Goal: Navigation & Orientation: Find specific page/section

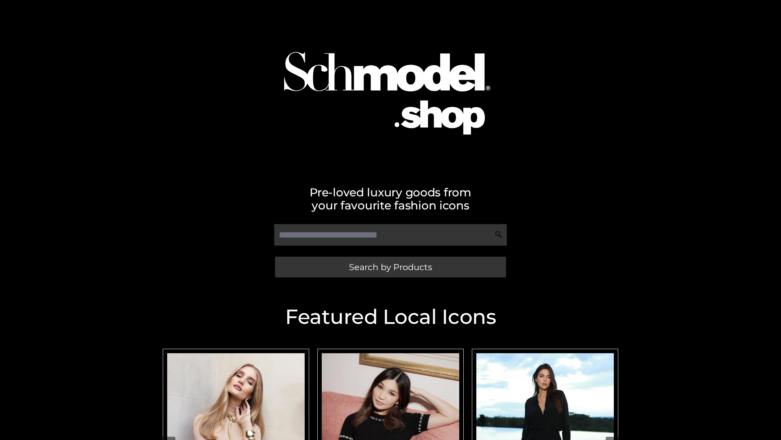
click at [390, 267] on span "Search by Products" at bounding box center [390, 267] width 83 height 9
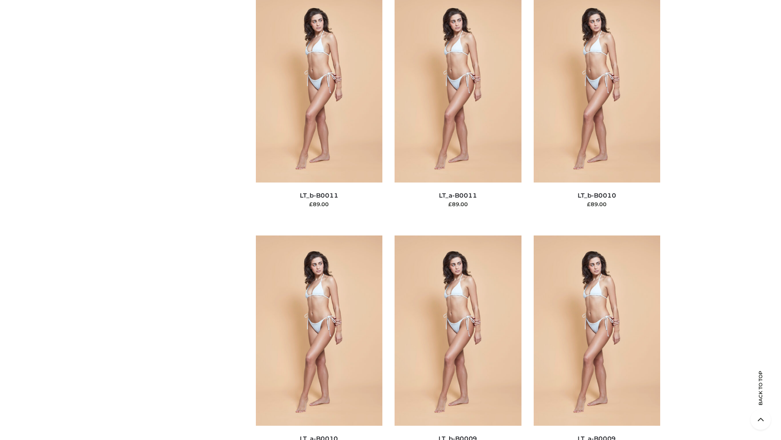
scroll to position [3655, 0]
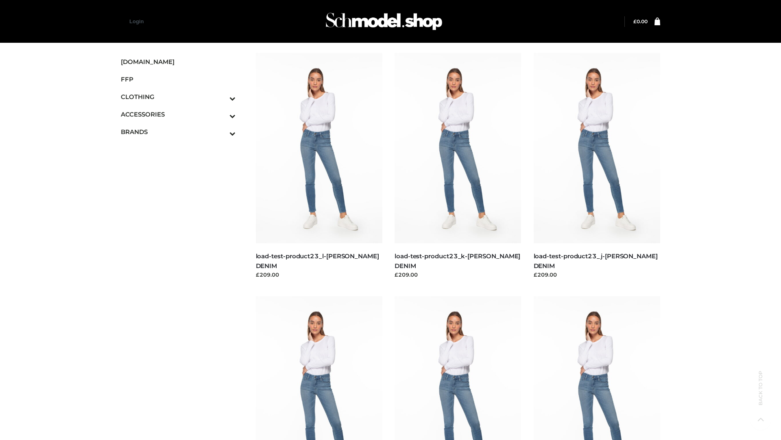
scroll to position [714, 0]
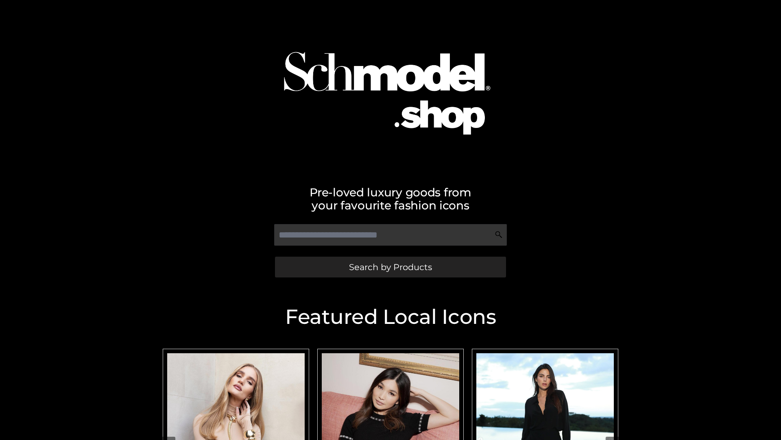
click at [390, 267] on span "Search by Products" at bounding box center [390, 267] width 83 height 9
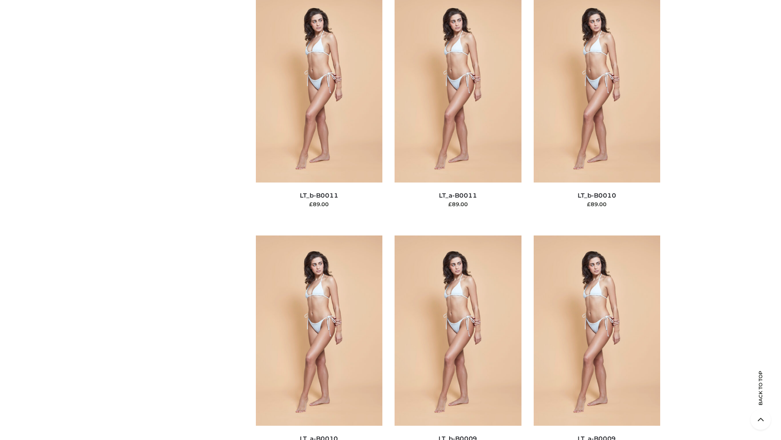
scroll to position [3655, 0]
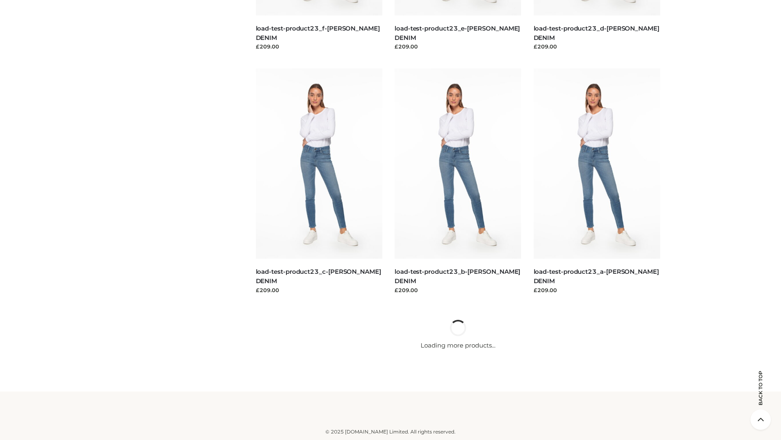
scroll to position [714, 0]
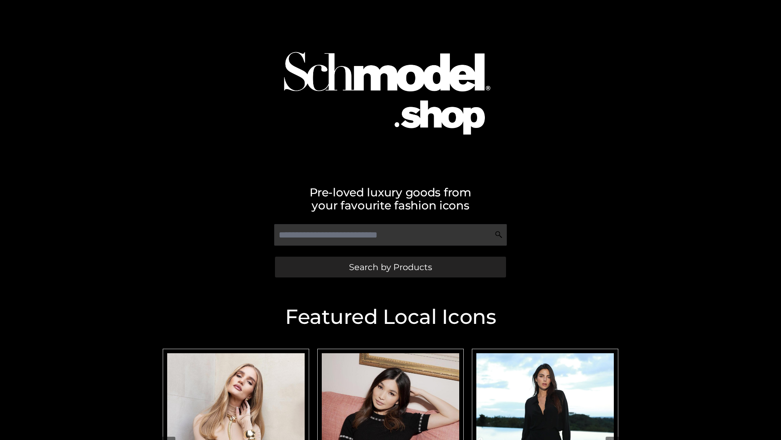
click at [390, 267] on span "Search by Products" at bounding box center [390, 267] width 83 height 9
